Goal: Find specific page/section: Find specific page/section

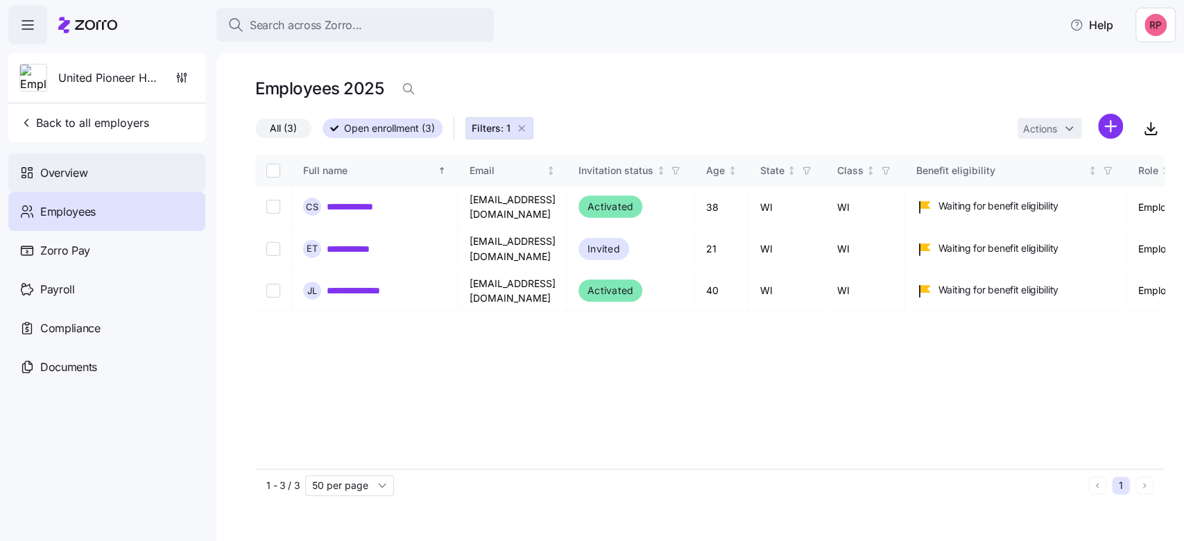
click at [67, 170] on span "Overview" at bounding box center [63, 172] width 47 height 17
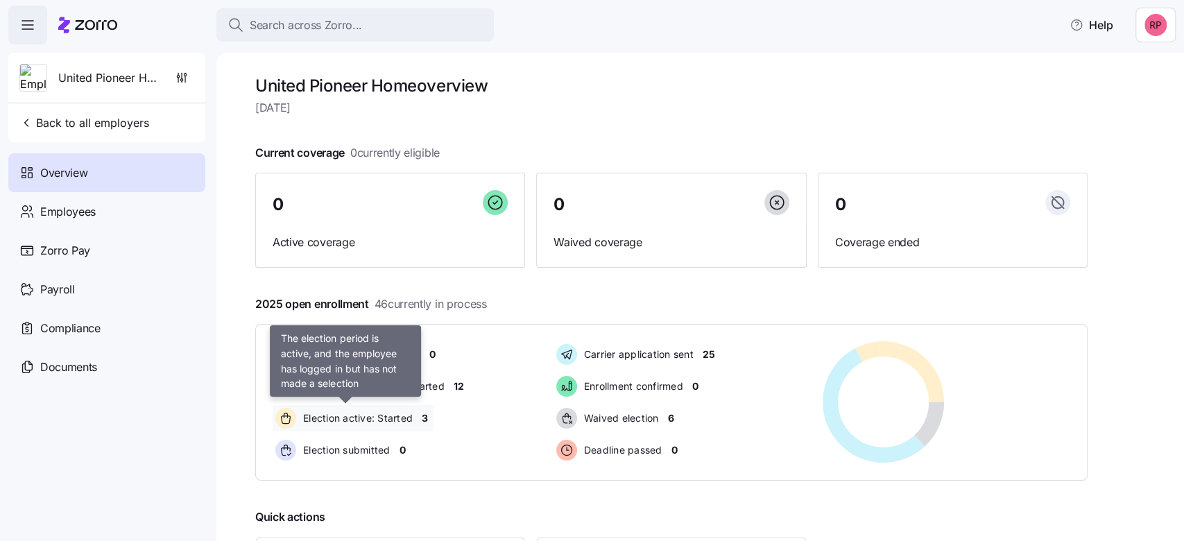
click at [394, 416] on span "Election active: Started" at bounding box center [356, 418] width 114 height 14
